Goal: Information Seeking & Learning: Find specific fact

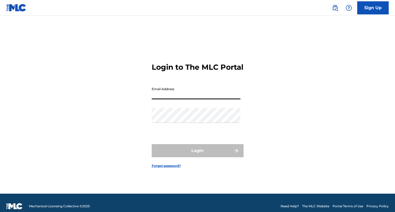
click at [187, 98] on input "Email Address" at bounding box center [196, 92] width 89 height 15
type input "[EMAIL_ADDRESS][DOMAIN_NAME]"
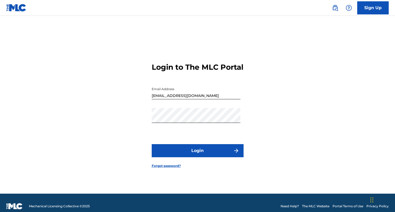
click at [183, 150] on button "Login" at bounding box center [198, 150] width 92 height 13
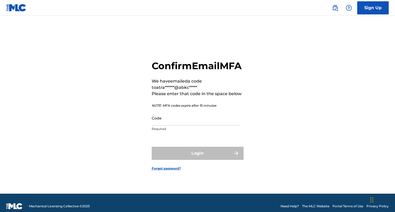
click at [186, 125] on input "Code" at bounding box center [196, 118] width 89 height 15
click at [223, 126] on input "Code" at bounding box center [196, 118] width 89 height 15
paste input "271532"
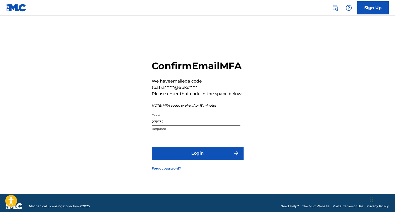
type input "271532"
click at [152, 147] on button "Login" at bounding box center [198, 153] width 92 height 13
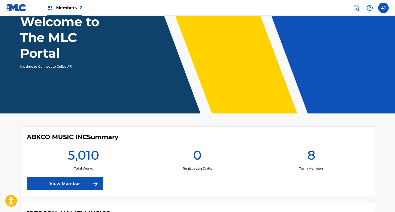
click at [360, 9] on link at bounding box center [356, 8] width 11 height 11
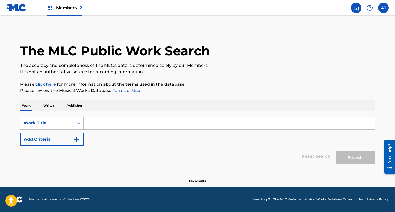
click at [181, 124] on input "Search Form" at bounding box center [229, 123] width 291 height 13
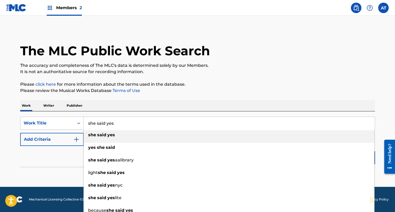
type input "she said yes"
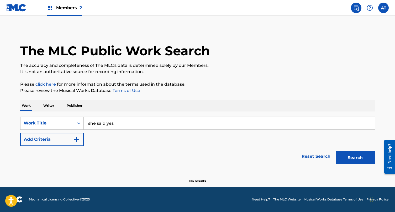
click at [65, 144] on button "Add Criteria" at bounding box center [52, 139] width 64 height 13
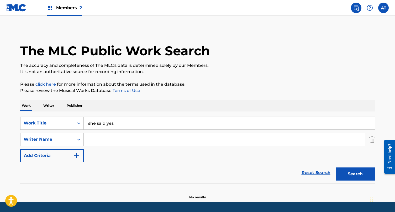
click at [86, 138] on input "Search Form" at bounding box center [224, 139] width 281 height 13
type input "[PERSON_NAME]"
click at [336, 168] on button "Search" at bounding box center [355, 174] width 39 height 13
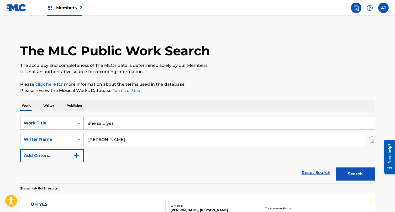
click at [59, 117] on div "Work Title" at bounding box center [52, 123] width 64 height 13
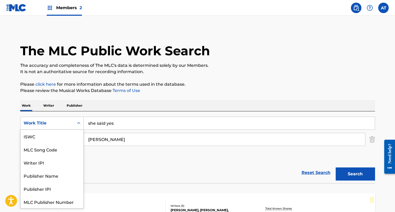
scroll to position [13, 0]
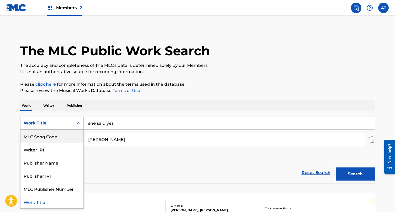
click at [59, 137] on div "MLC Song Code" at bounding box center [51, 136] width 63 height 13
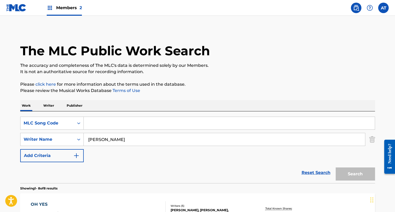
click at [104, 144] on input "[PERSON_NAME]" at bounding box center [224, 139] width 281 height 13
click at [111, 126] on input "Search Form" at bounding box center [229, 123] width 291 height 13
paste input "S02293"
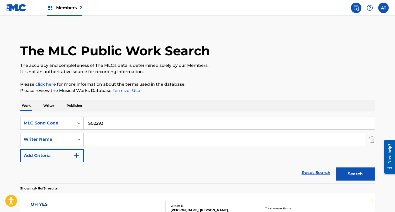
type input "S02293"
click at [336, 168] on button "Search" at bounding box center [355, 174] width 39 height 13
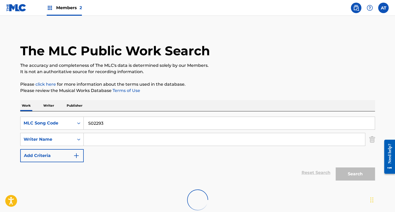
scroll to position [33, 0]
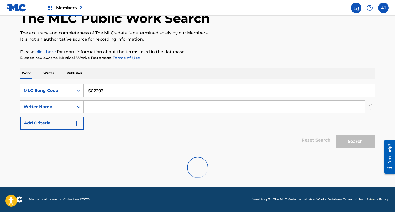
click at [168, 99] on div "SearchWithCriteria8a64a3eb-888d-4d02-b829-67763f50a033 MLC Song Code S02293 Sea…" at bounding box center [197, 107] width 355 height 46
click at [154, 92] on input "S02293" at bounding box center [229, 91] width 291 height 13
click at [132, 109] on input "Search Form" at bounding box center [224, 107] width 281 height 13
type input "covay"
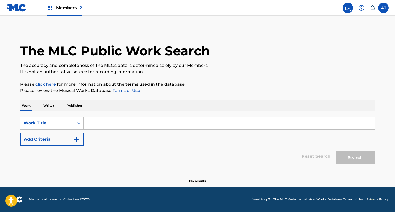
click at [115, 128] on input "Search Form" at bounding box center [229, 123] width 291 height 13
click at [80, 127] on div "Search Form" at bounding box center [78, 123] width 9 height 9
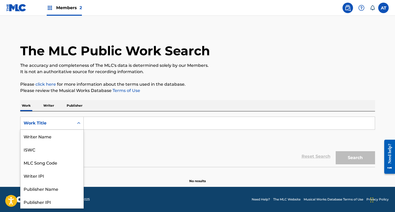
scroll to position [26, 0]
click at [72, 138] on div "MLC Song Code" at bounding box center [51, 136] width 63 height 13
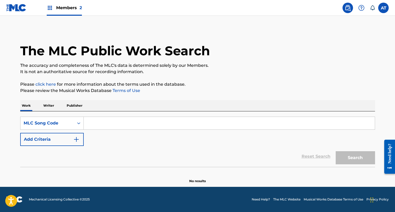
click at [108, 130] on div "SearchWithCriteriab1b06942-819c-4ff7-8b4b-0c13636dda77 MLC Song Code Add Criter…" at bounding box center [197, 131] width 355 height 29
click at [113, 125] on input "Search Form" at bounding box center [229, 123] width 291 height 13
paste input "S02293"
type input "S02293"
click at [336, 151] on button "Search" at bounding box center [355, 157] width 39 height 13
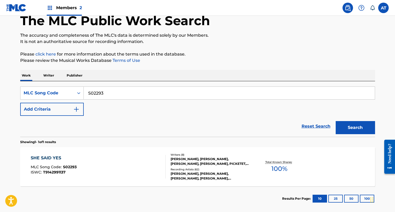
scroll to position [37, 0]
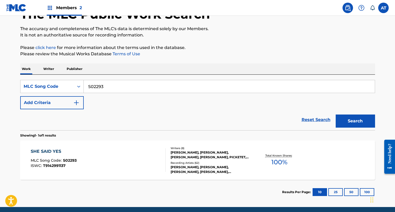
click at [134, 170] on div "SHE SAID YES MLC Song Code : S02293 ISWC : T9142991137" at bounding box center [98, 161] width 135 height 24
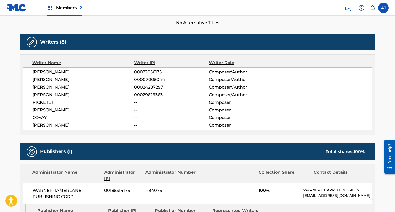
scroll to position [153, 0]
